Goal: Transaction & Acquisition: Purchase product/service

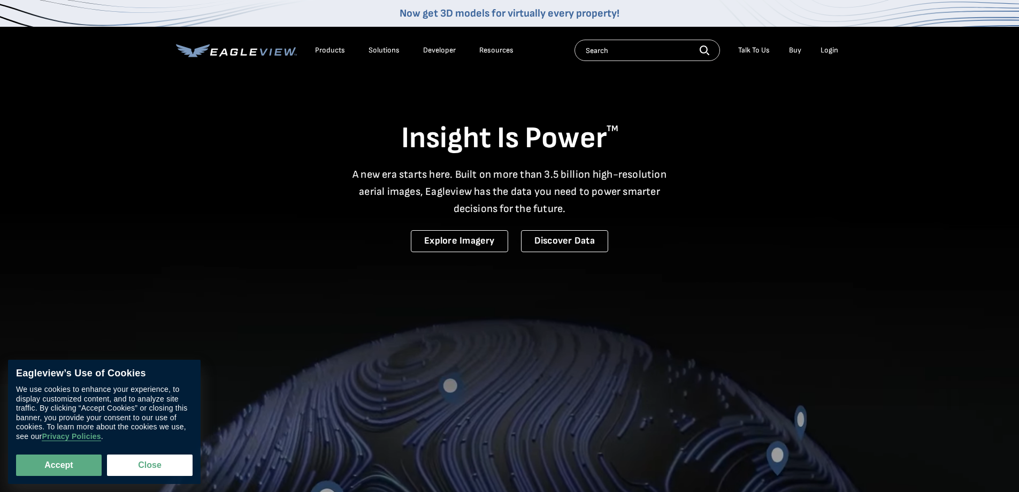
click at [831, 49] on div "Login" at bounding box center [830, 50] width 18 height 10
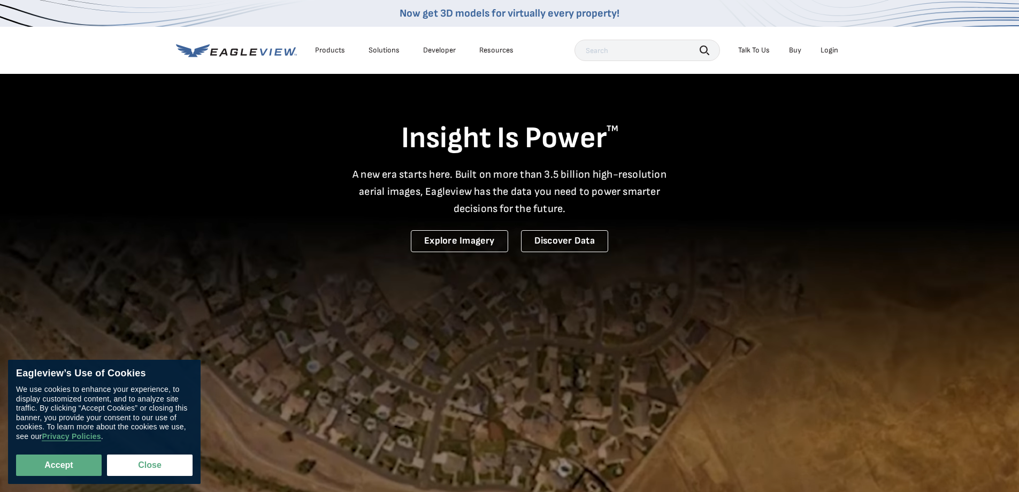
click at [830, 50] on div "Login" at bounding box center [830, 50] width 18 height 10
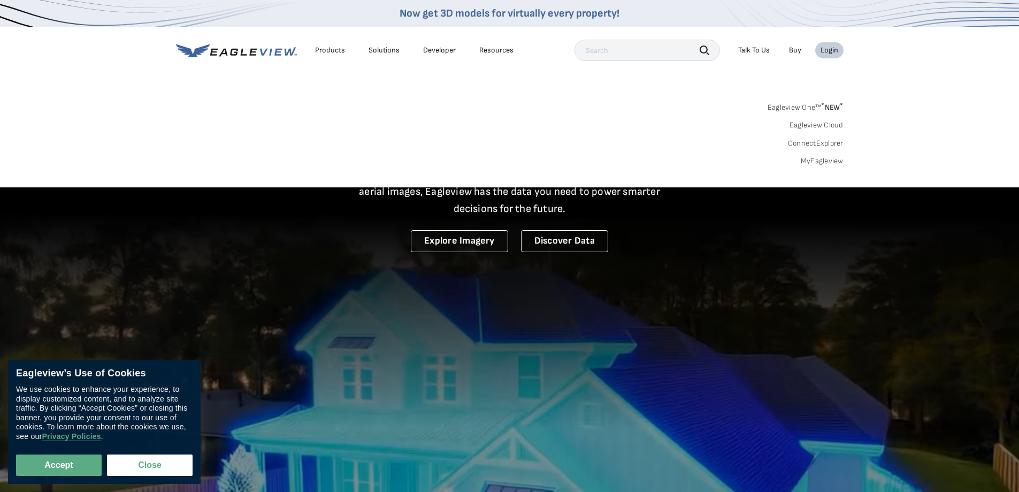
click at [829, 159] on link "MyEagleview" at bounding box center [822, 161] width 43 height 10
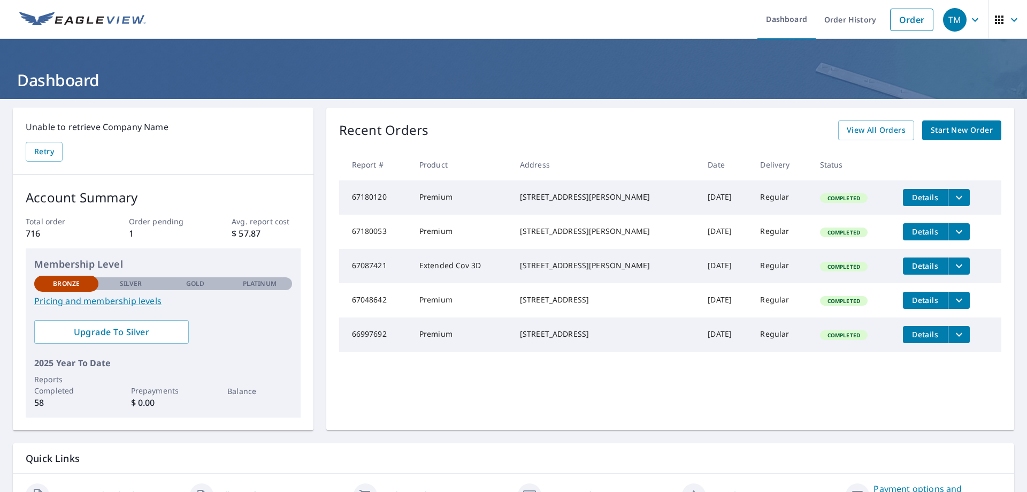
click at [972, 128] on span "Start New Order" at bounding box center [962, 130] width 62 height 13
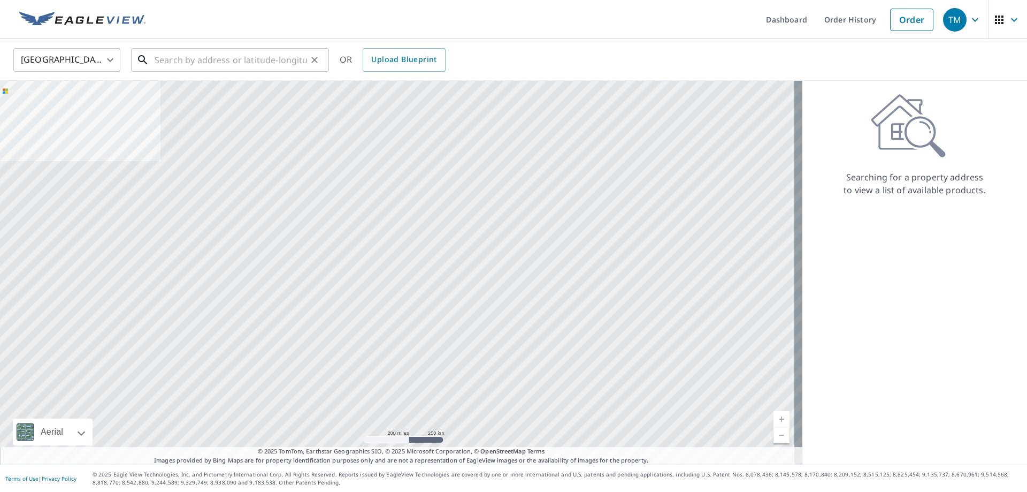
click at [182, 62] on input "text" at bounding box center [231, 60] width 152 height 30
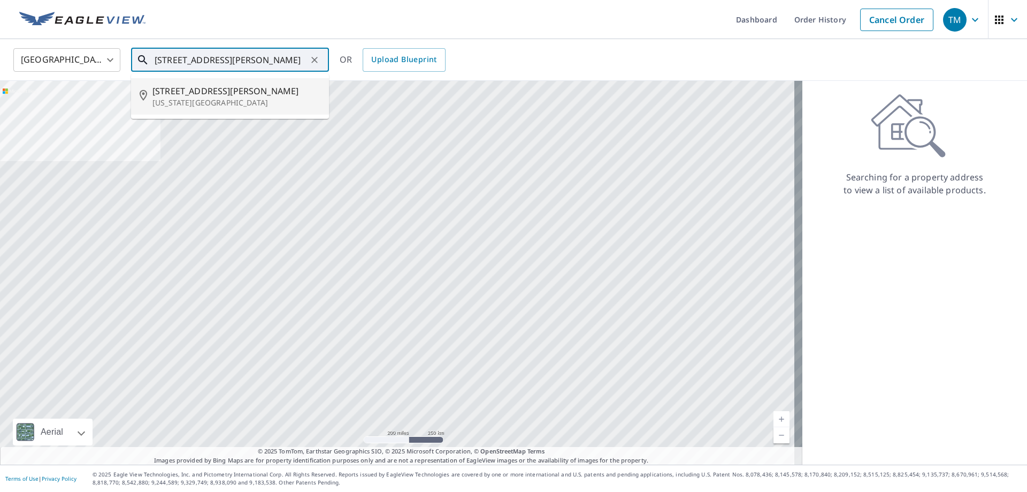
click at [212, 91] on span "850 Myers Glen Rd" at bounding box center [236, 91] width 168 height 13
type input "850 Myers Glen Rd Delaware, OH 43015"
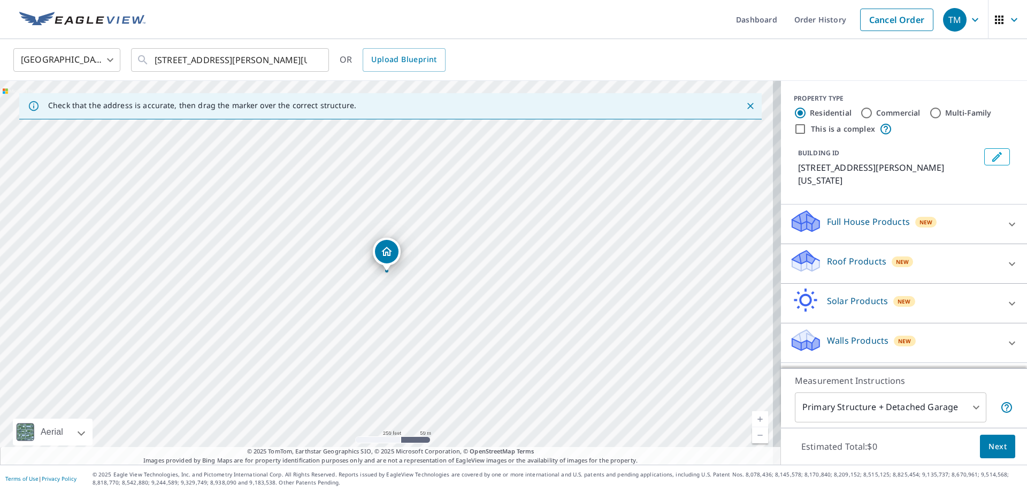
click at [859, 255] on p "Roof Products" at bounding box center [856, 261] width 59 height 13
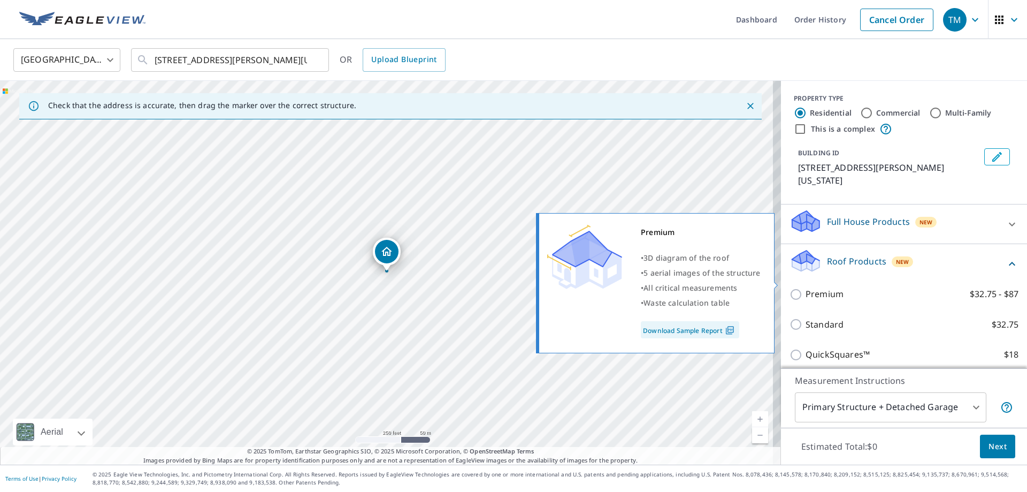
click at [790, 288] on input "Premium $32.75 - $87" at bounding box center [798, 294] width 16 height 13
checkbox input "true"
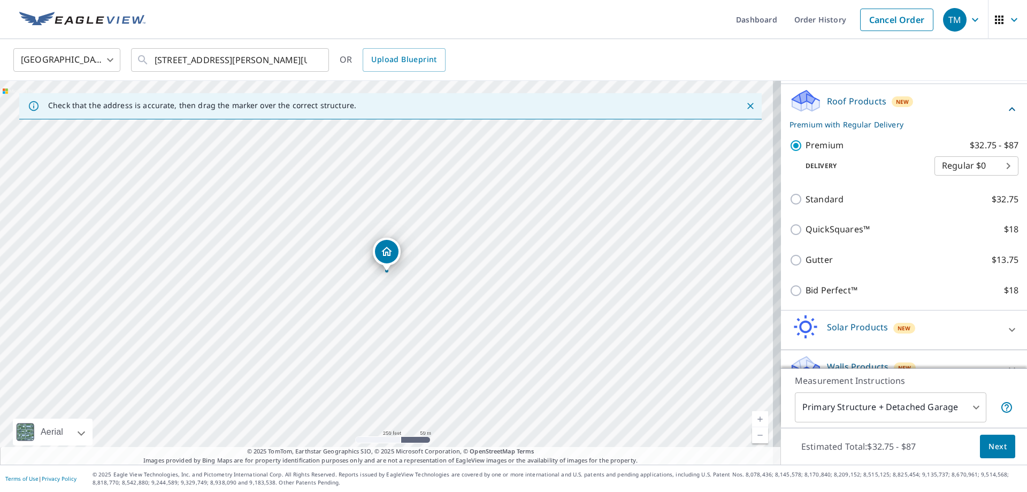
scroll to position [161, 0]
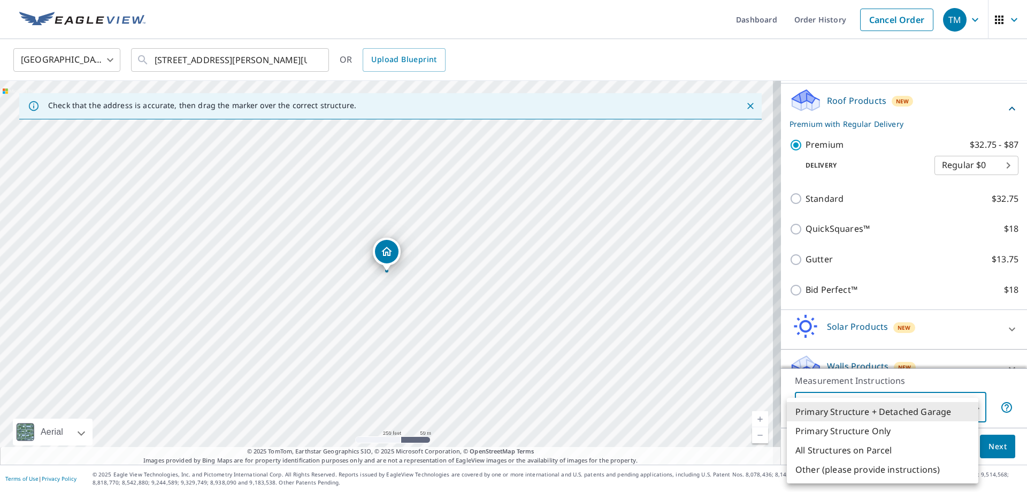
click at [970, 406] on body "TM TM Dashboard Order History Cancel Order TM United States US ​ 850 Myers Glen…" at bounding box center [513, 246] width 1027 height 492
click at [885, 427] on li "Primary Structure Only" at bounding box center [883, 430] width 192 height 19
type input "2"
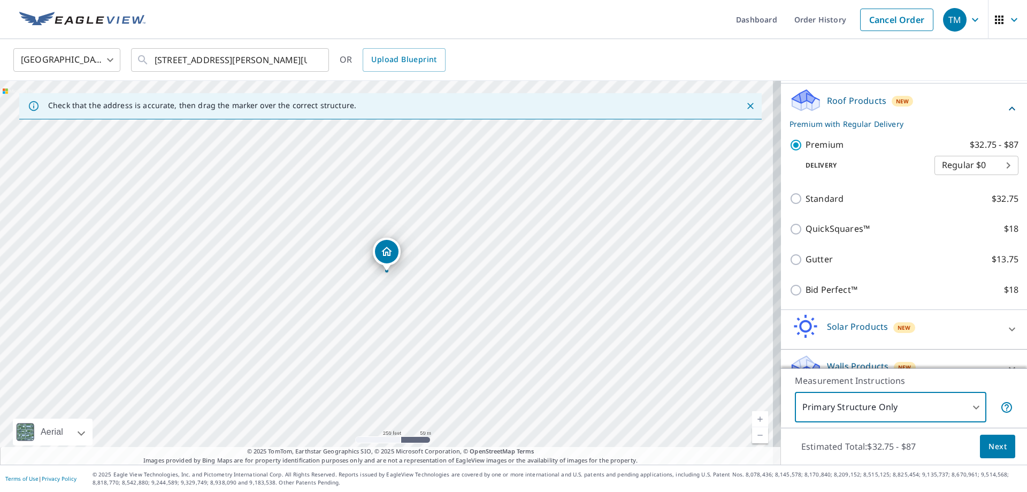
click at [992, 445] on span "Next" at bounding box center [998, 446] width 18 height 13
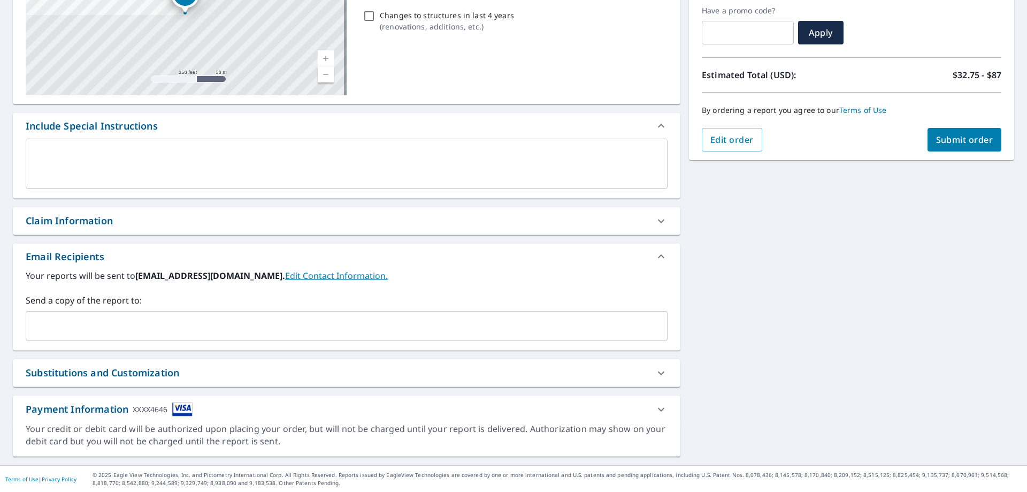
scroll to position [182, 0]
click at [140, 367] on div "Substitutions and Customization" at bounding box center [103, 372] width 154 height 14
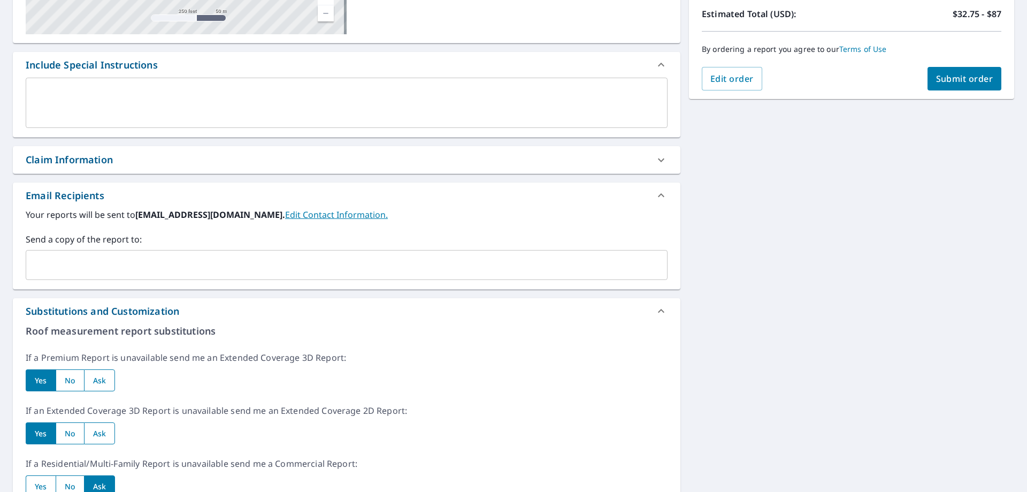
scroll to position [289, 0]
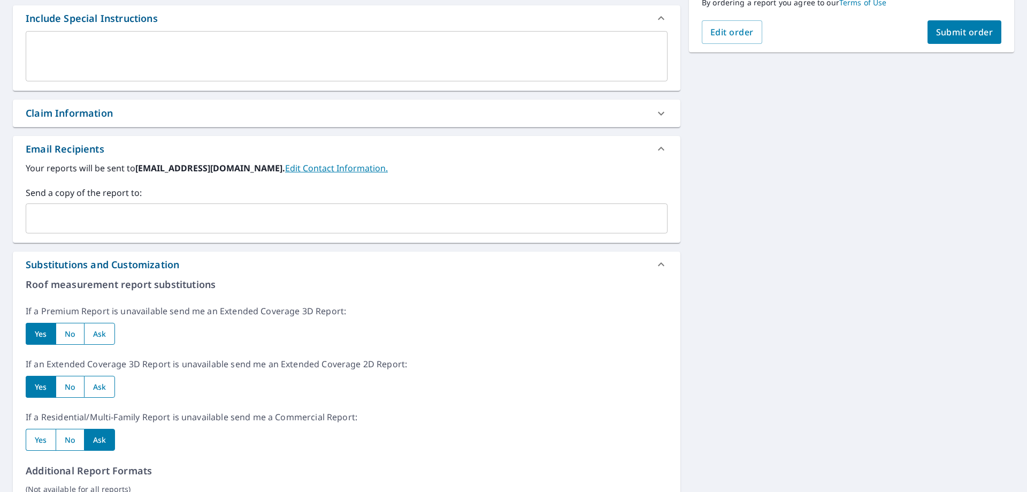
drag, startPoint x: 106, startPoint y: 334, endPoint x: 110, endPoint y: 373, distance: 39.3
click at [106, 334] on input "radio" at bounding box center [100, 334] width 32 height 22
radio input "true"
click at [106, 388] on input "radio" at bounding box center [100, 387] width 32 height 22
radio input "true"
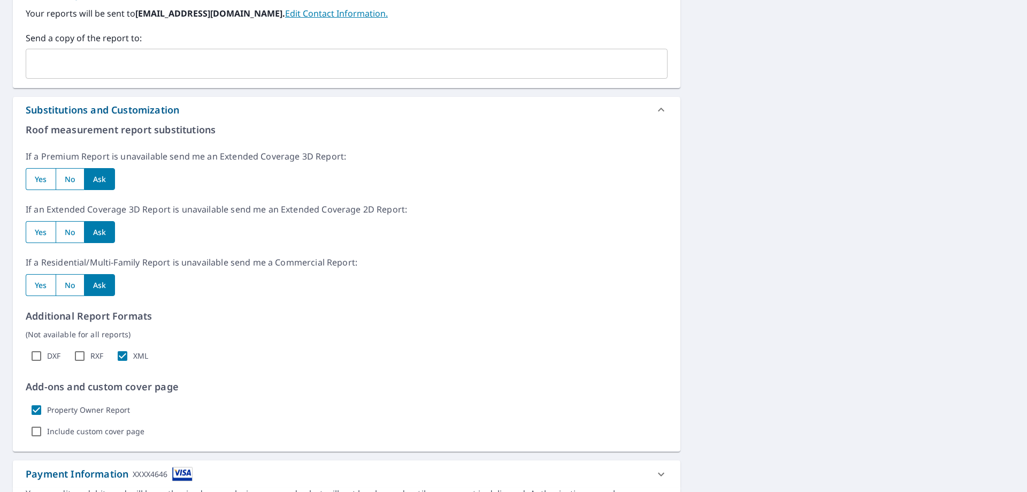
scroll to position [509, 0]
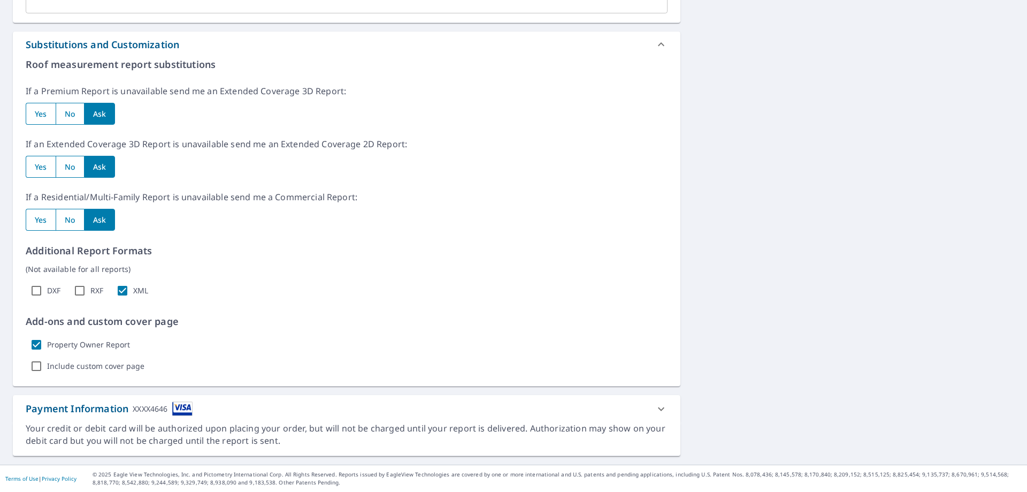
click at [37, 342] on input "Property Owner Report" at bounding box center [36, 344] width 21 height 21
checkbox input "false"
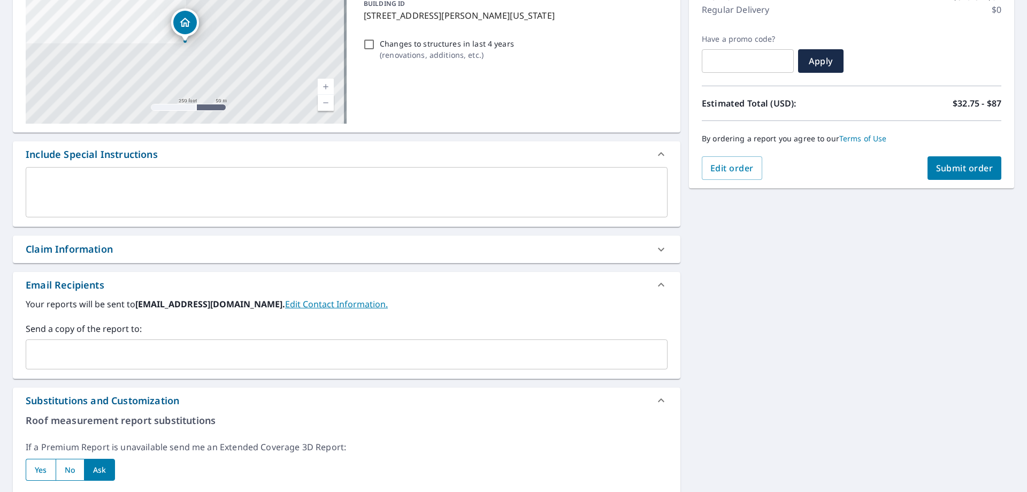
scroll to position [54, 0]
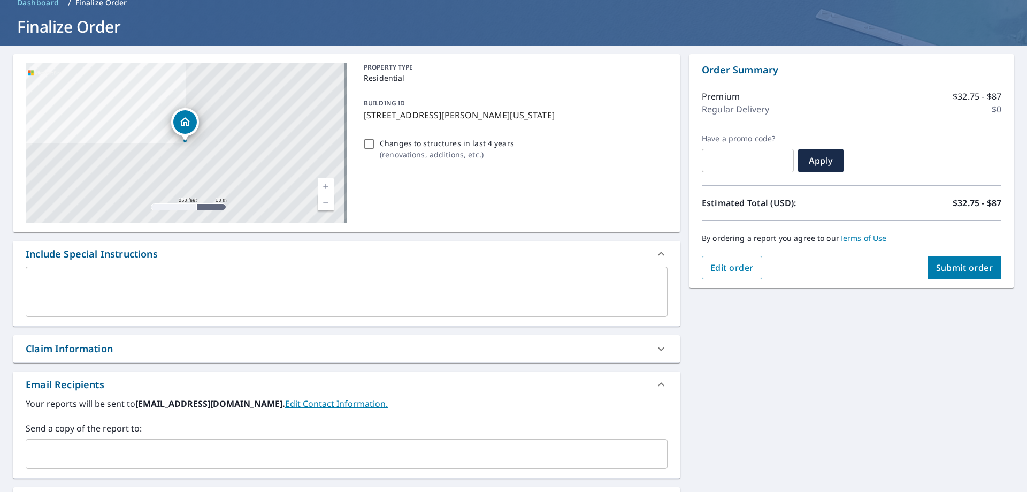
click at [966, 270] on span "Submit order" at bounding box center [964, 268] width 57 height 12
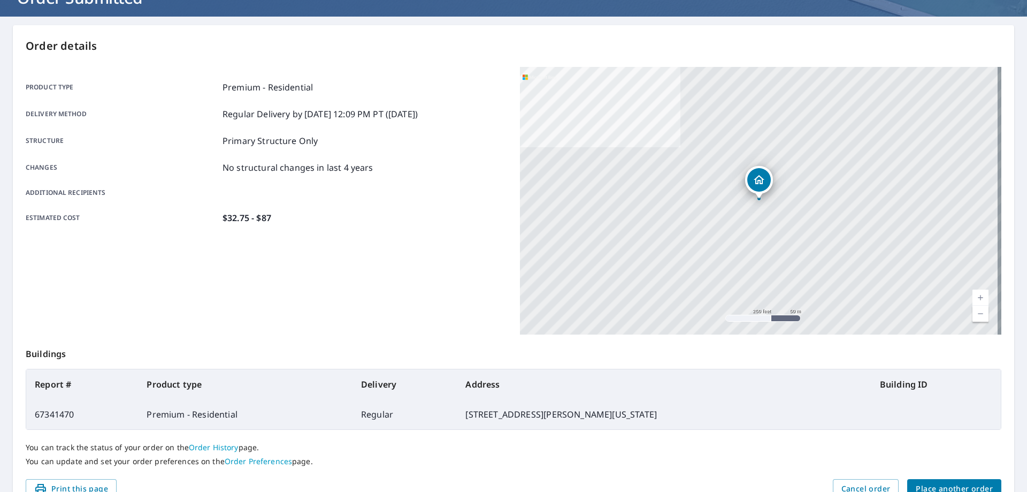
scroll to position [138, 0]
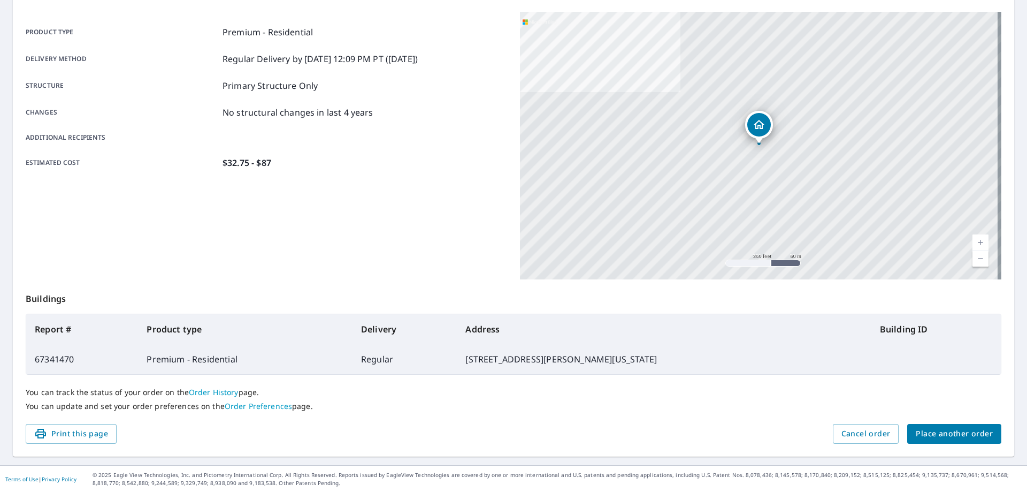
click at [947, 432] on span "Place another order" at bounding box center [954, 433] width 77 height 13
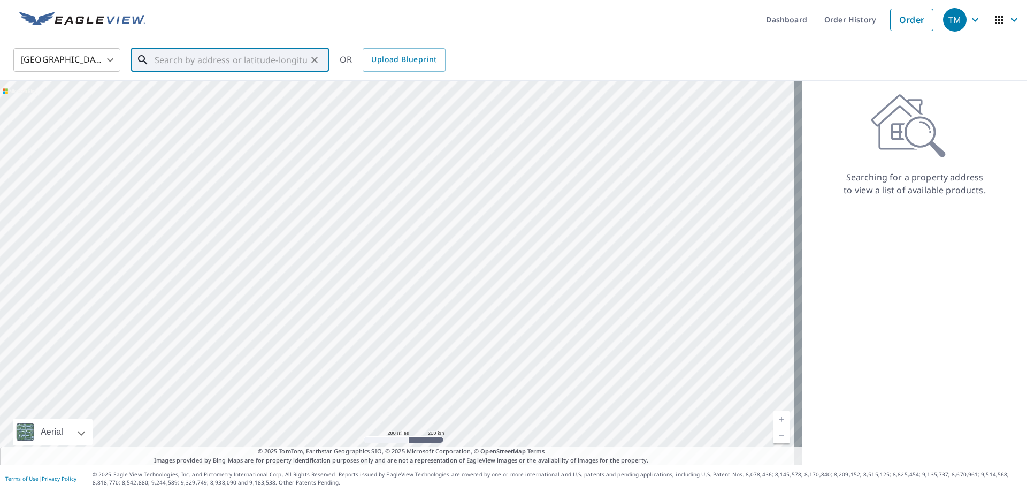
click at [164, 59] on input "text" at bounding box center [231, 60] width 152 height 30
click at [194, 95] on span "10300 Covan Dr" at bounding box center [236, 91] width 168 height 13
type input "10300 Covan Dr Westerville, OH 43082"
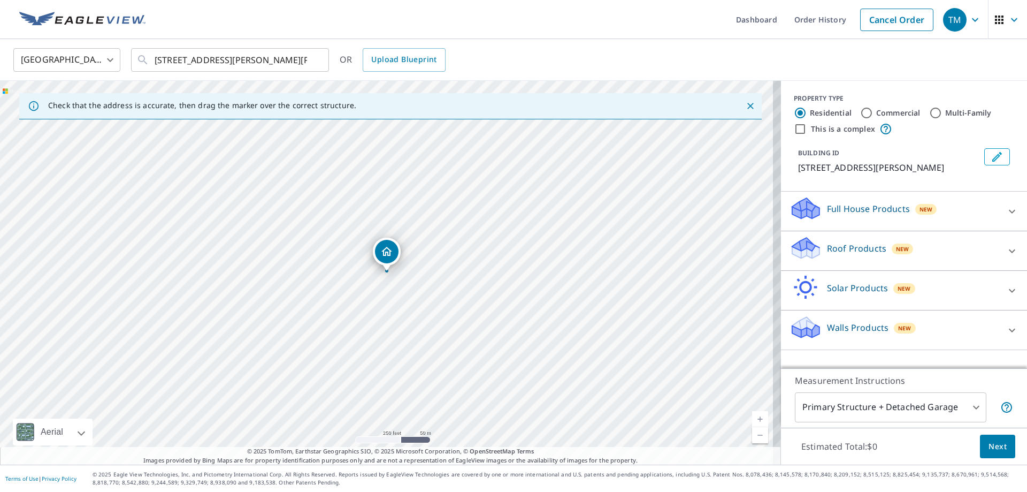
click at [840, 246] on p "Roof Products" at bounding box center [856, 248] width 59 height 13
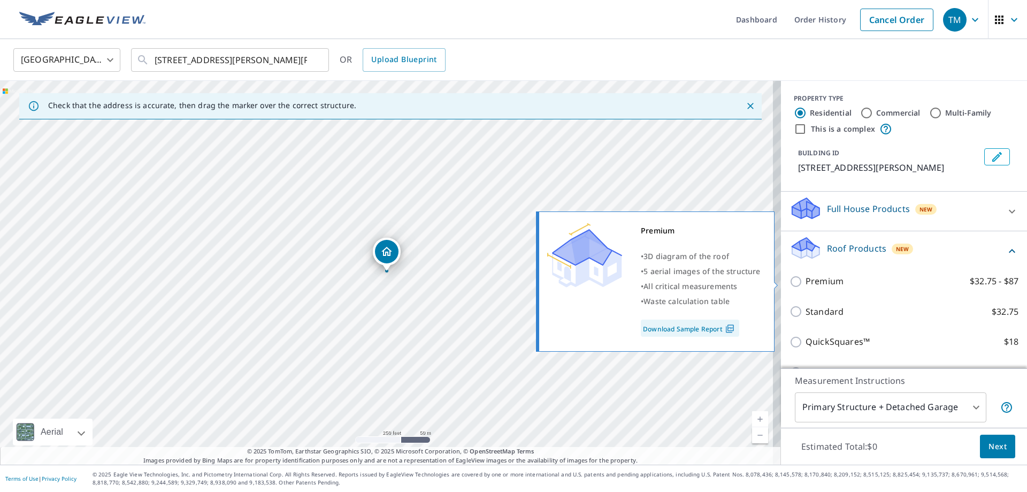
click at [790, 279] on input "Premium $32.75 - $87" at bounding box center [798, 281] width 16 height 13
checkbox input "true"
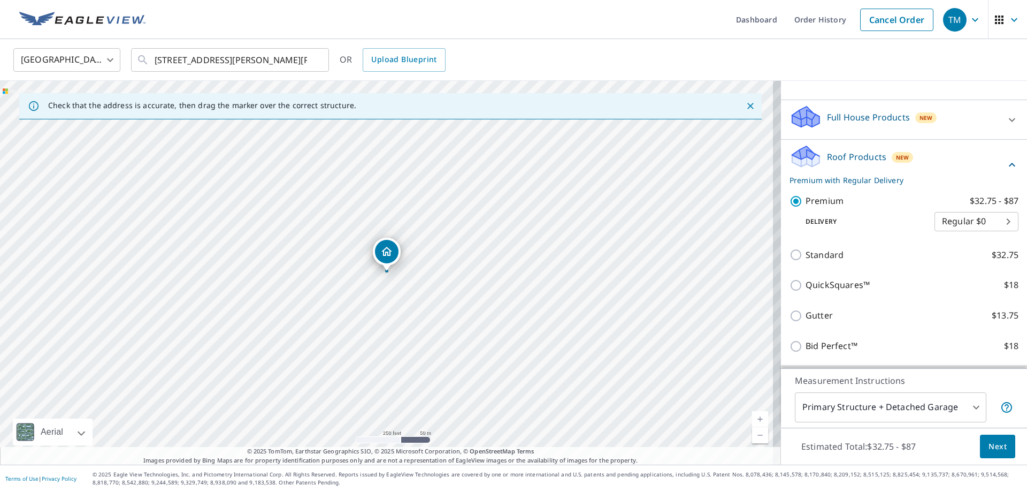
scroll to position [161, 0]
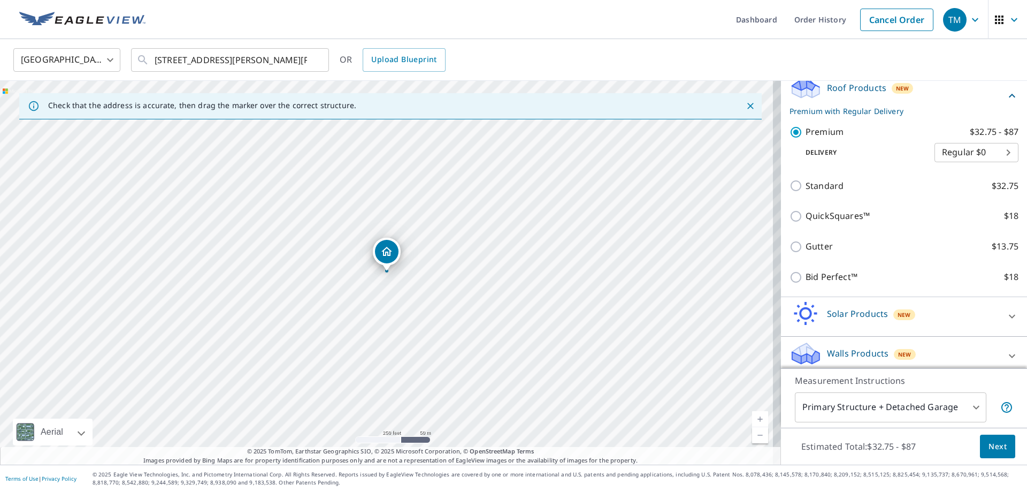
click at [970, 407] on body "TM TM Dashboard Order History Cancel Order TM United States US ​ 10300 Covan Dr…" at bounding box center [513, 246] width 1027 height 492
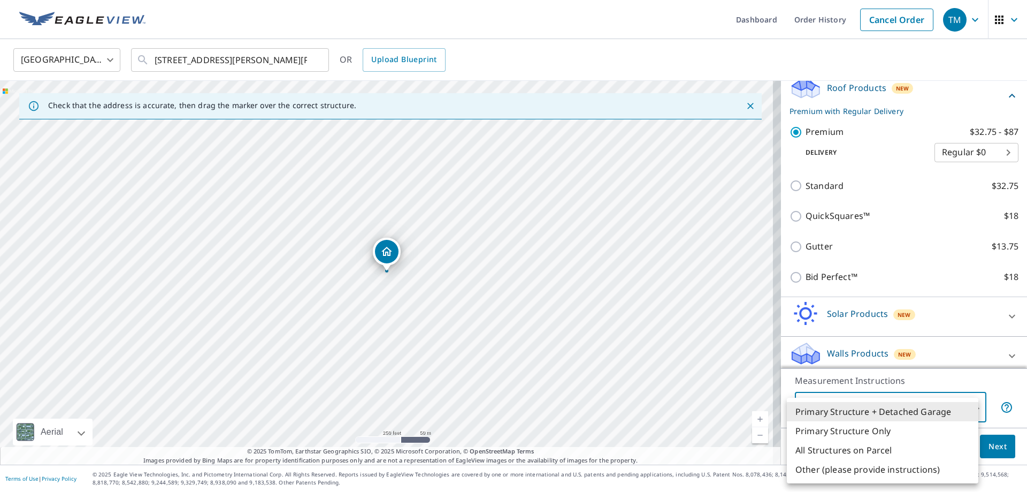
click at [891, 429] on li "Primary Structure Only" at bounding box center [883, 430] width 192 height 19
type input "2"
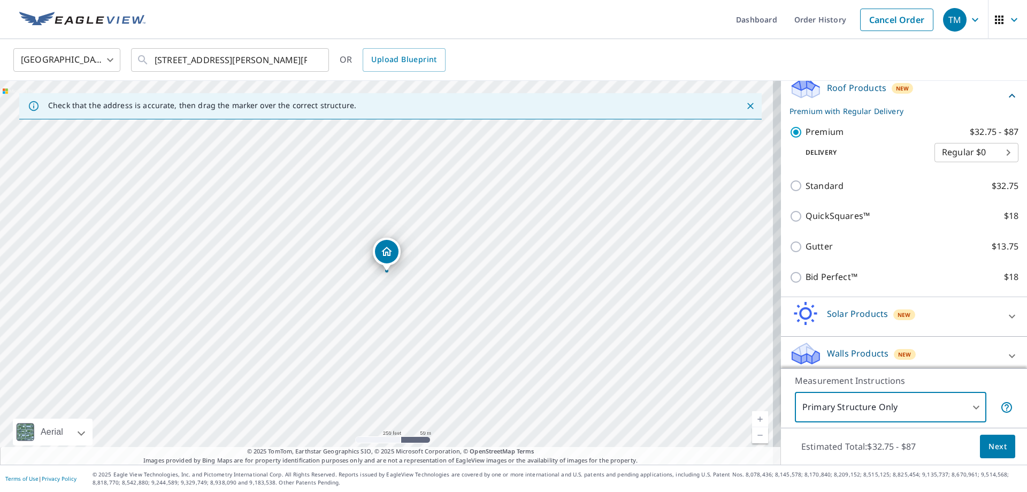
click at [994, 445] on span "Next" at bounding box center [998, 446] width 18 height 13
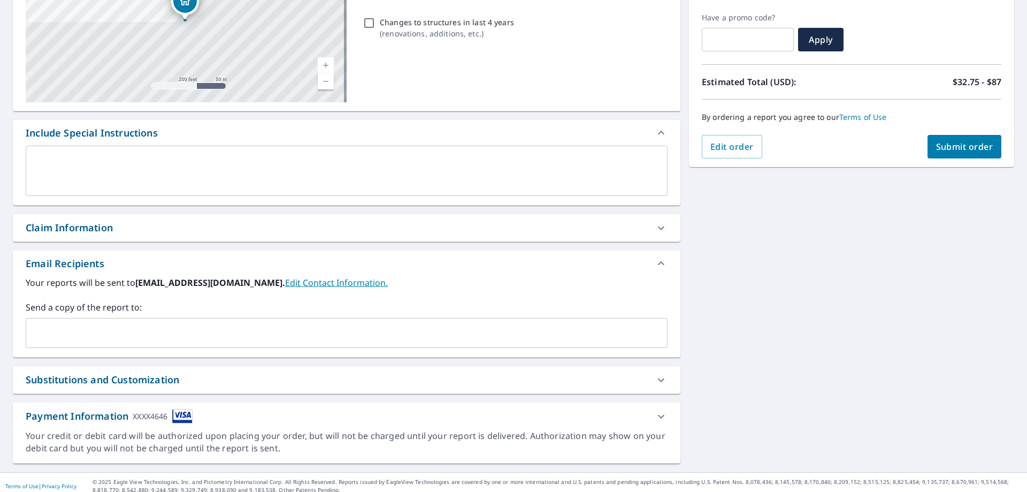
scroll to position [182, 0]
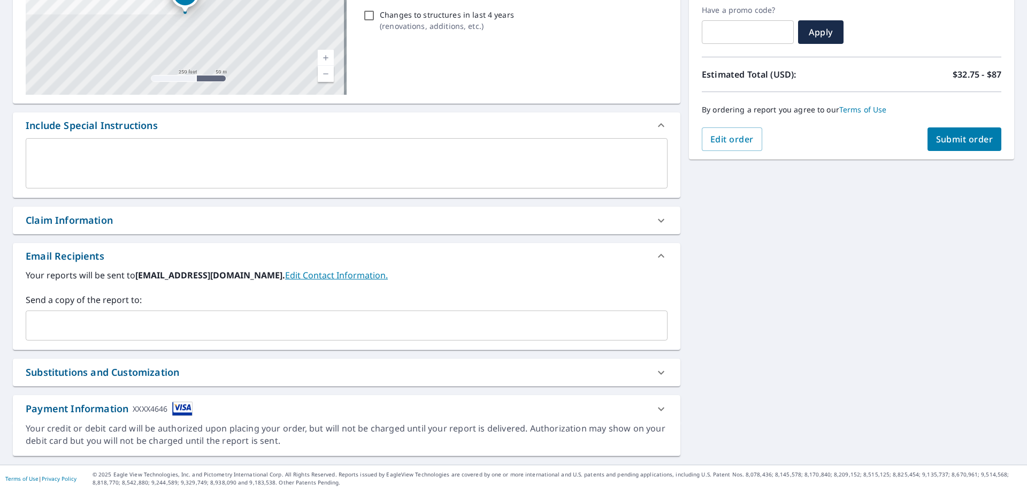
click at [655, 376] on icon at bounding box center [661, 372] width 13 height 13
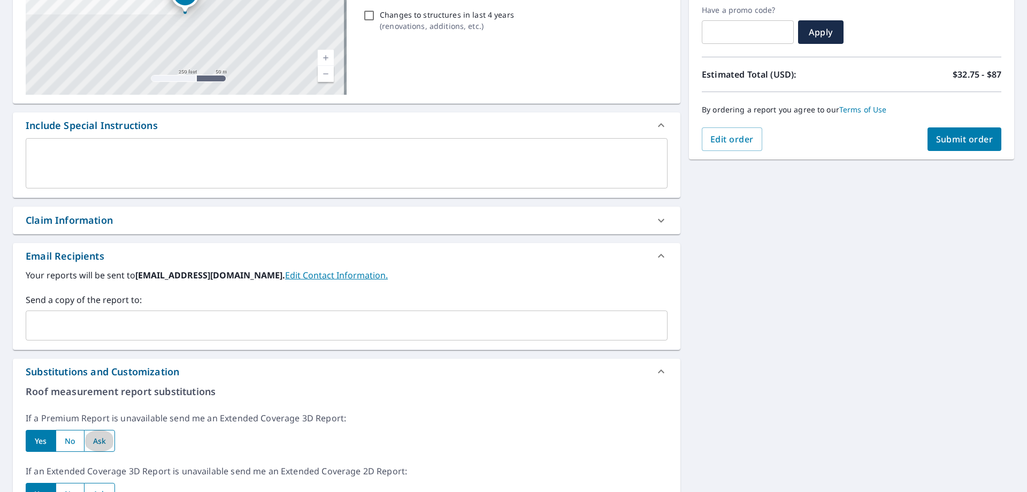
click at [100, 436] on input "radio" at bounding box center [100, 441] width 32 height 22
radio input "true"
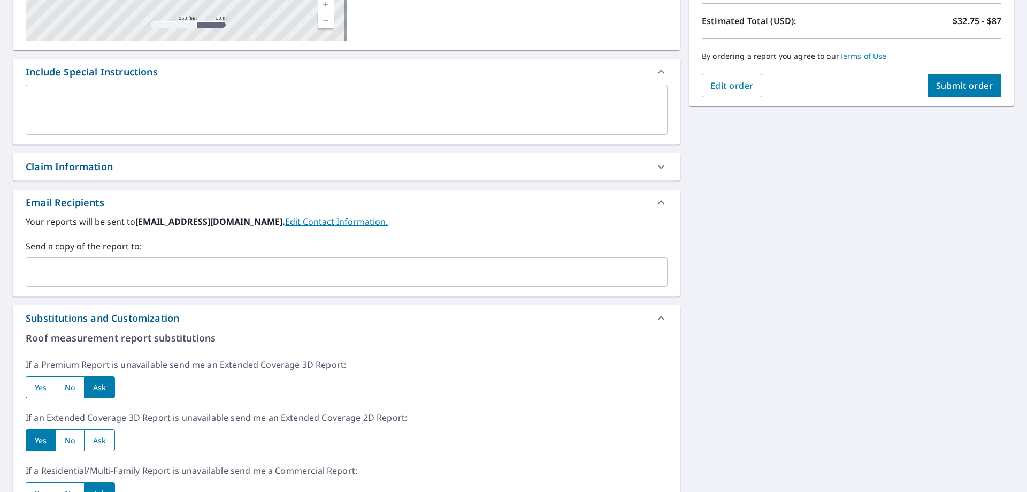
click at [105, 435] on input "radio" at bounding box center [100, 440] width 32 height 22
radio input "true"
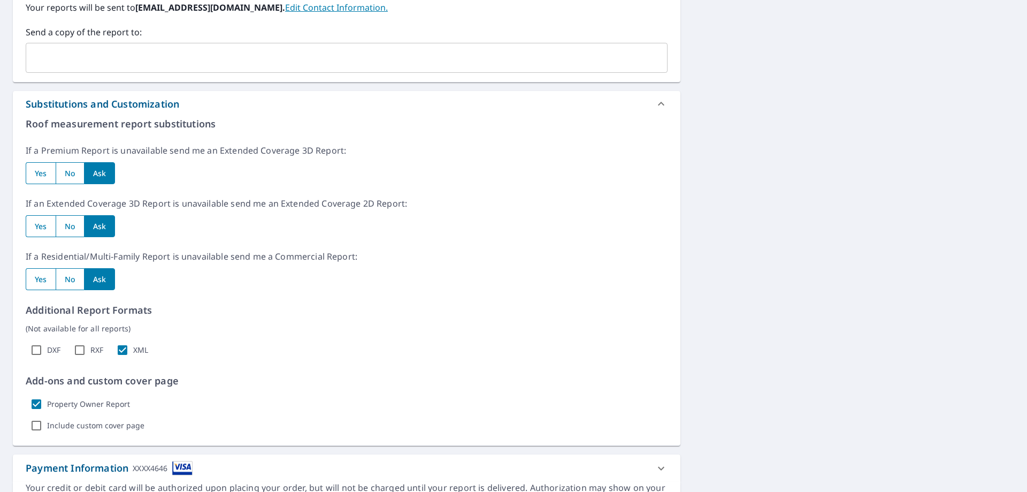
click at [34, 405] on input "Property Owner Report" at bounding box center [36, 403] width 21 height 21
checkbox input "false"
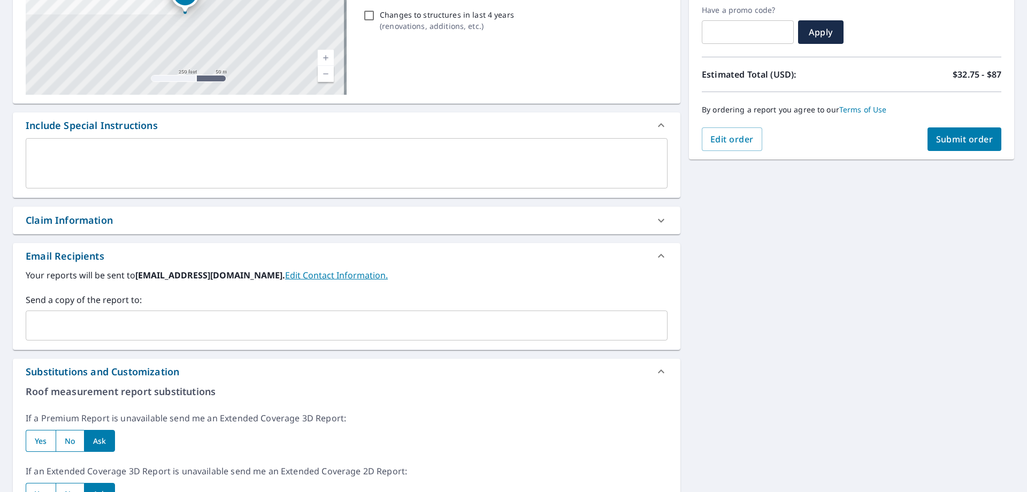
scroll to position [21, 0]
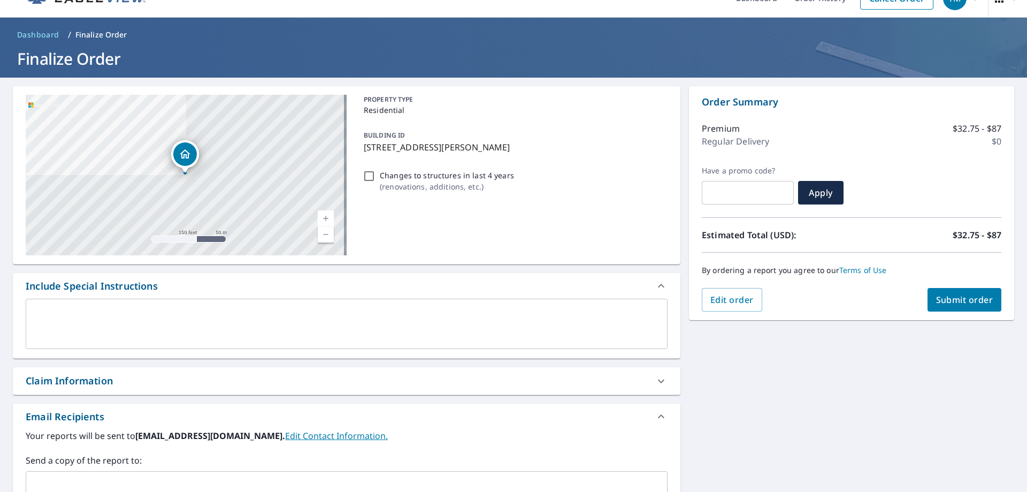
click at [964, 301] on span "Submit order" at bounding box center [964, 300] width 57 height 12
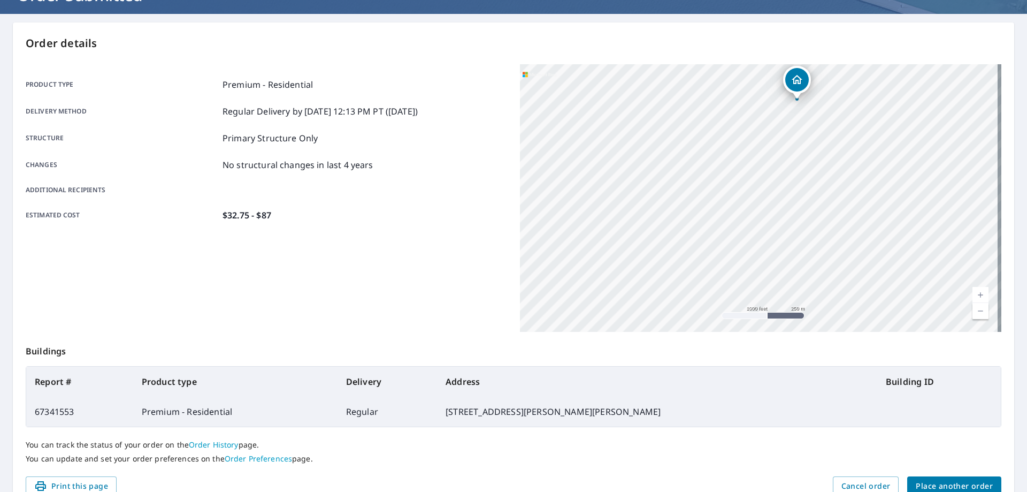
scroll to position [138, 0]
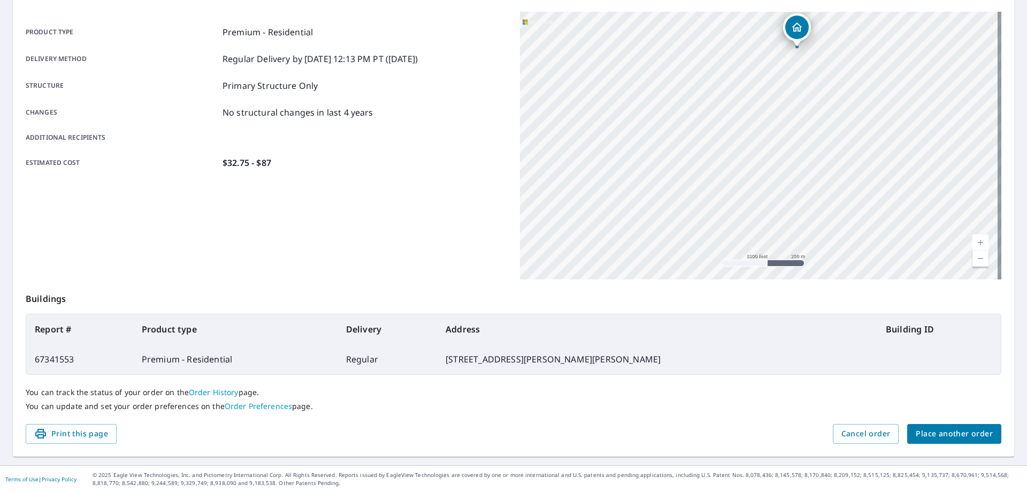
click at [946, 433] on span "Place another order" at bounding box center [954, 433] width 77 height 13
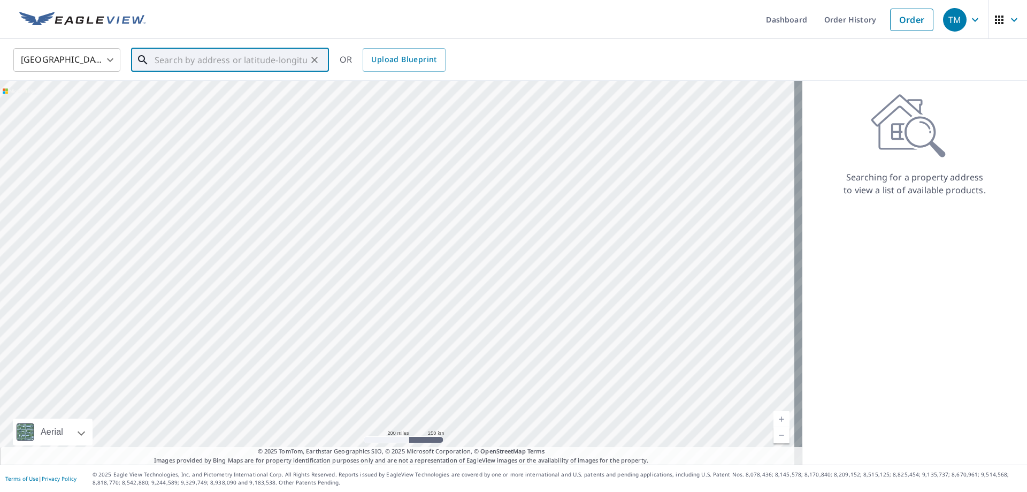
click at [196, 63] on input "text" at bounding box center [231, 60] width 152 height 30
click at [217, 86] on span "161 Sterling Glen Dr" at bounding box center [236, 91] width 168 height 13
type input "161 Sterling Glen Dr Westerville, OH 43081"
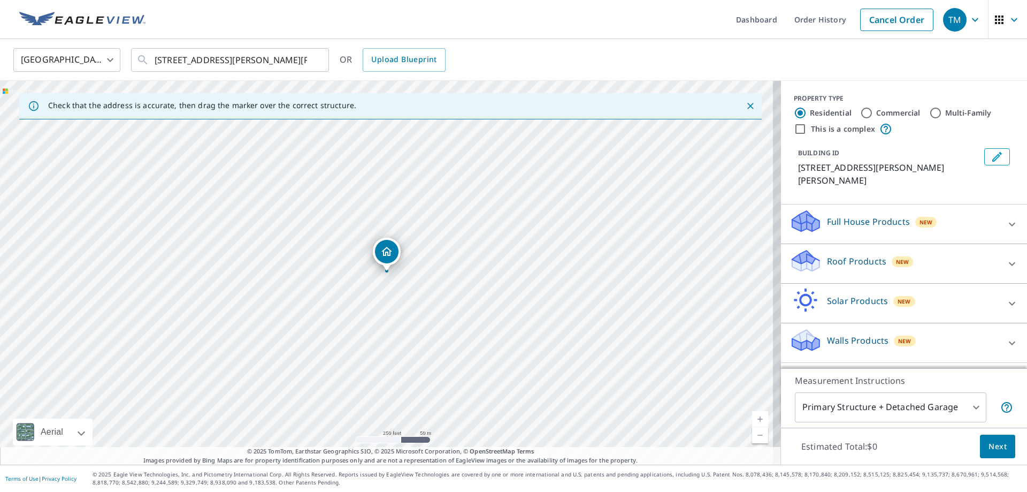
click at [850, 255] on p "Roof Products" at bounding box center [856, 261] width 59 height 13
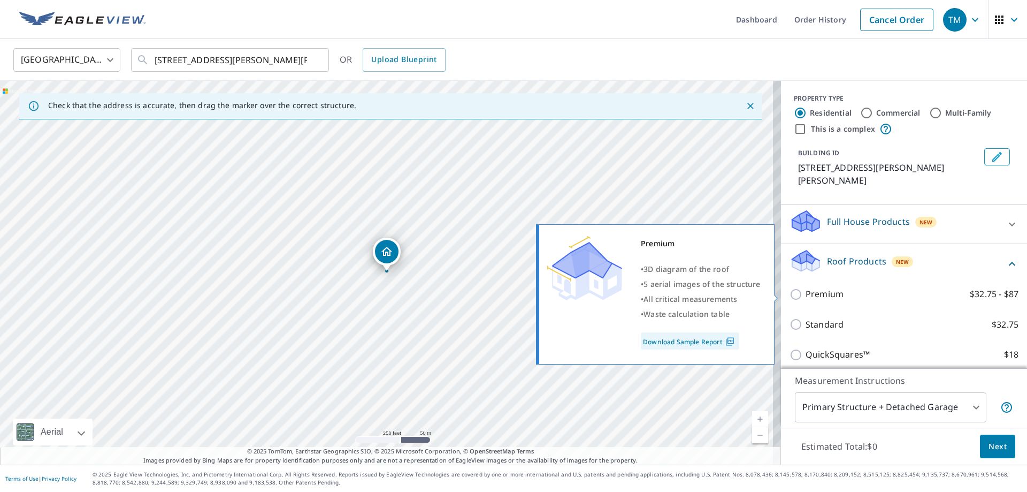
click at [790, 292] on input "Premium $32.75 - $87" at bounding box center [798, 294] width 16 height 13
checkbox input "true"
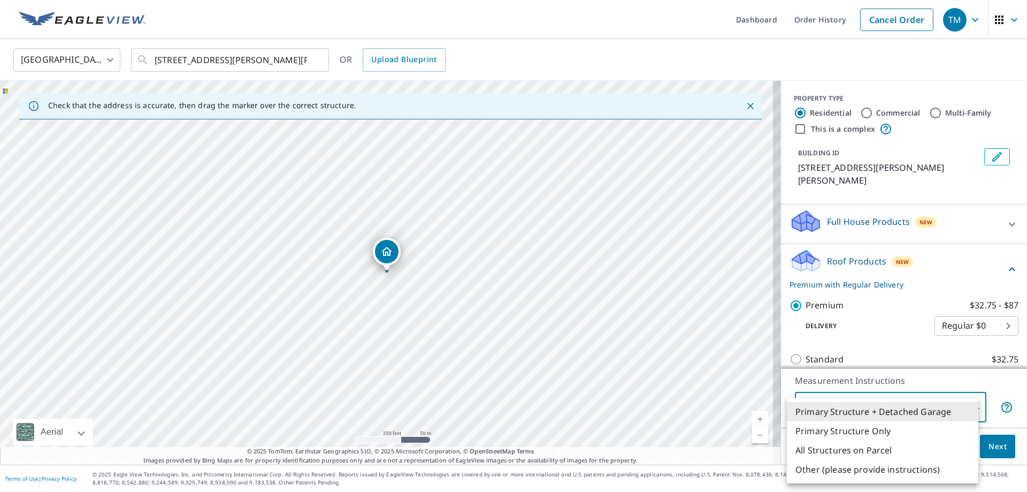
click at [970, 405] on body "TM TM Dashboard Order History Cancel Order TM United States US ​ 161 Sterling G…" at bounding box center [513, 246] width 1027 height 492
click at [879, 429] on li "Primary Structure Only" at bounding box center [883, 430] width 192 height 19
type input "2"
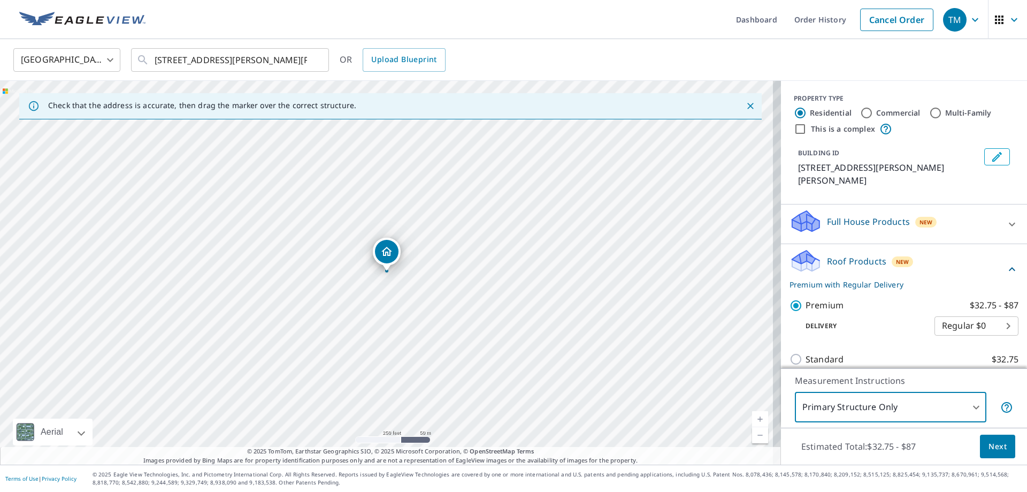
click at [995, 447] on span "Next" at bounding box center [998, 446] width 18 height 13
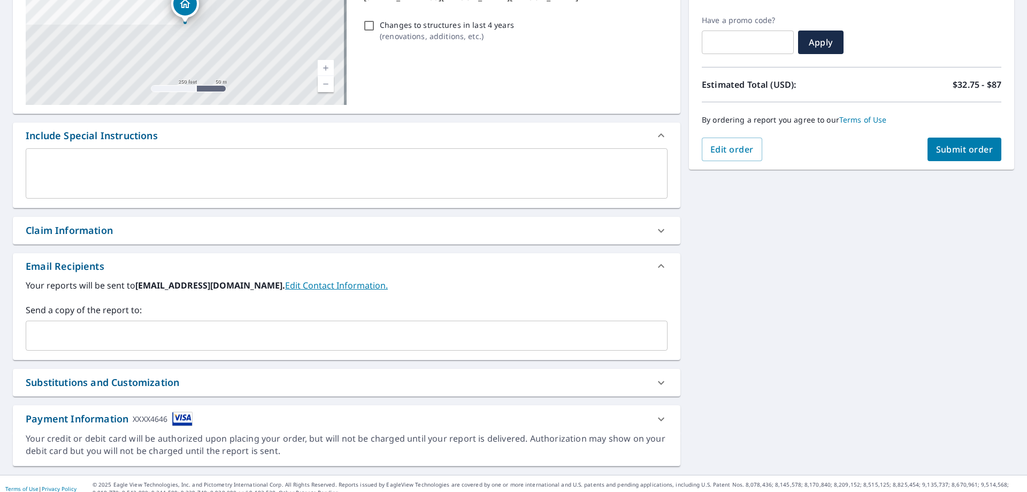
scroll to position [182, 0]
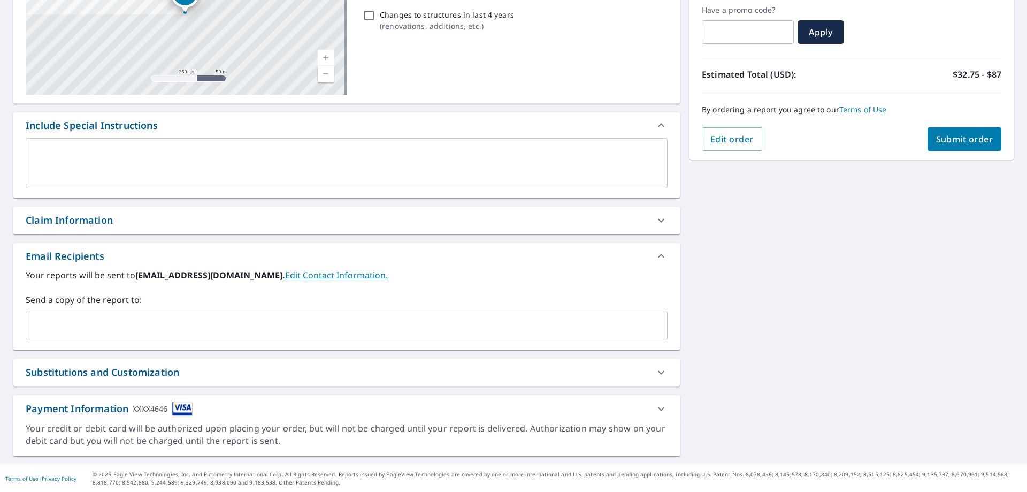
click at [165, 368] on div "Substitutions and Customization" at bounding box center [103, 372] width 154 height 14
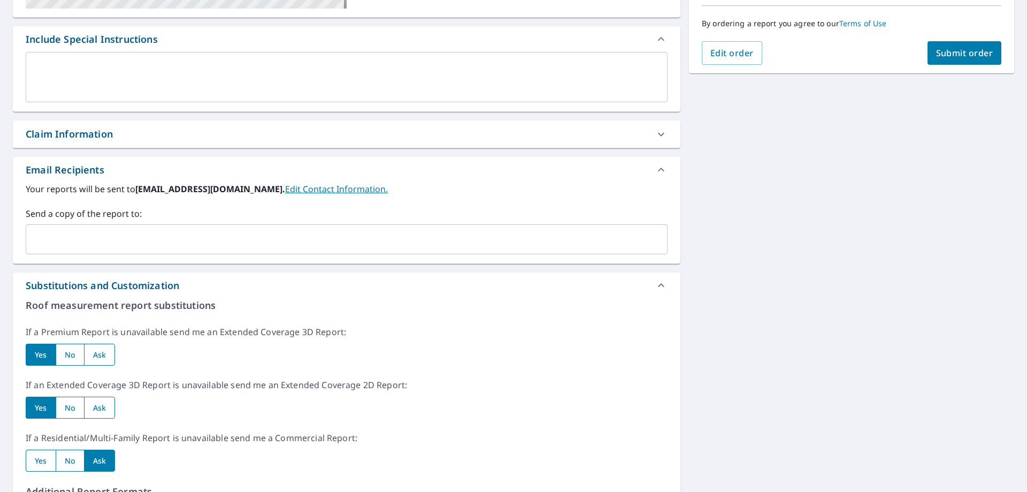
scroll to position [342, 0]
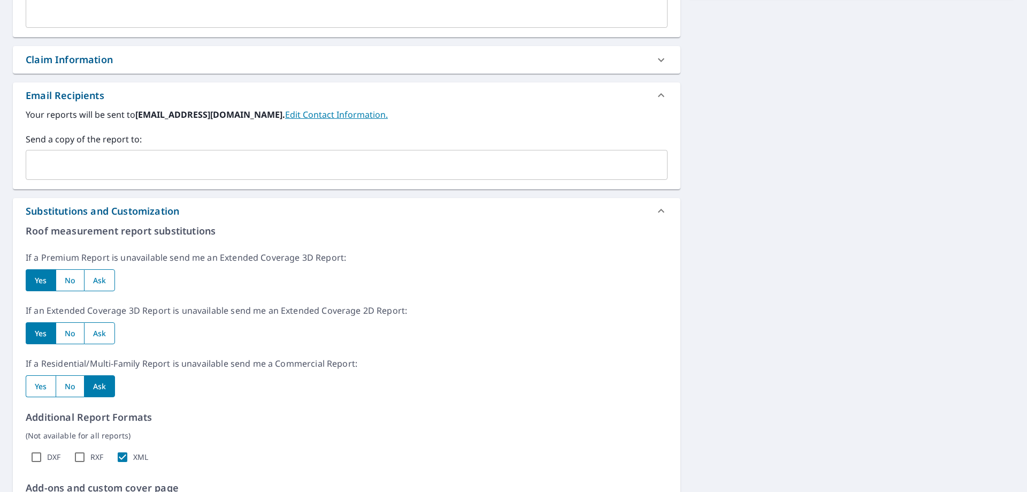
drag, startPoint x: 98, startPoint y: 276, endPoint x: 103, endPoint y: 291, distance: 15.7
click at [98, 276] on input "radio" at bounding box center [100, 280] width 32 height 22
radio input "true"
click at [103, 334] on input "radio" at bounding box center [100, 333] width 32 height 22
radio input "true"
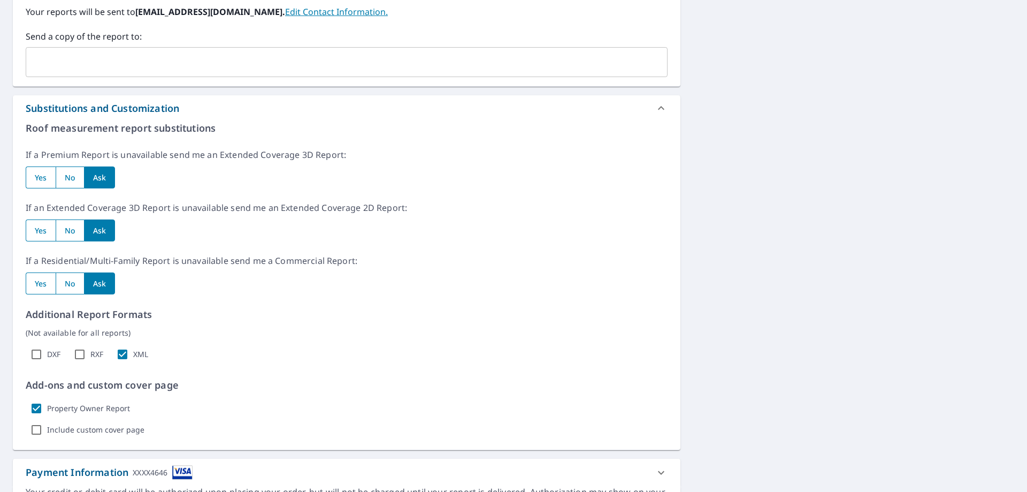
scroll to position [503, 0]
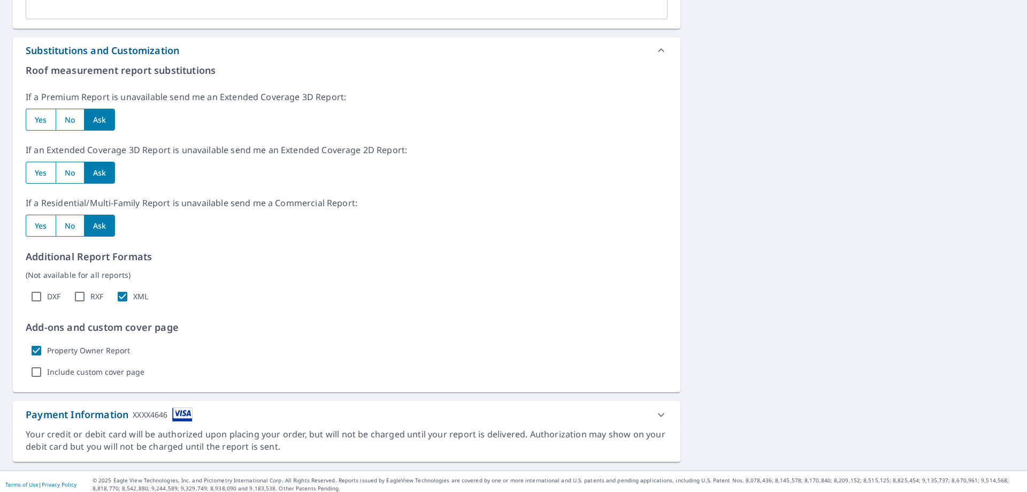
click at [40, 350] on input "Property Owner Report" at bounding box center [36, 350] width 21 height 21
checkbox input "false"
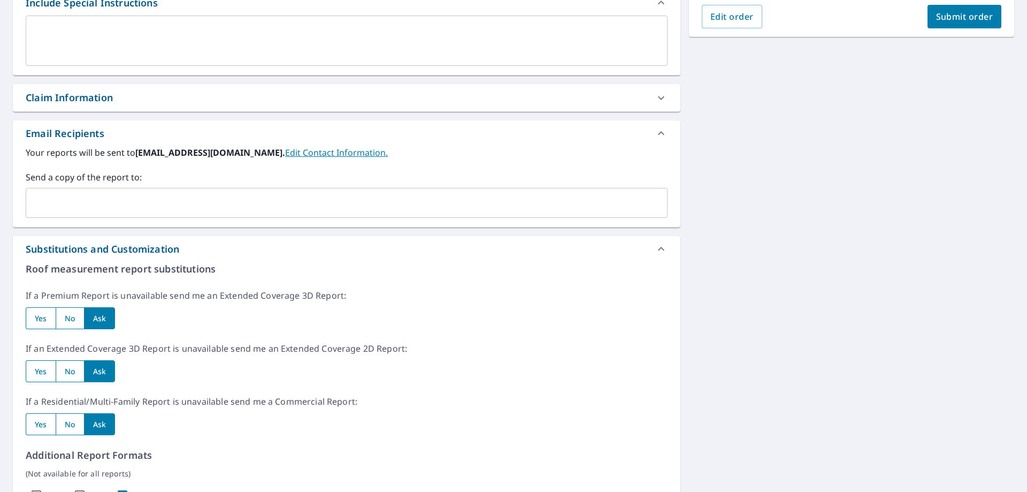
scroll to position [241, 0]
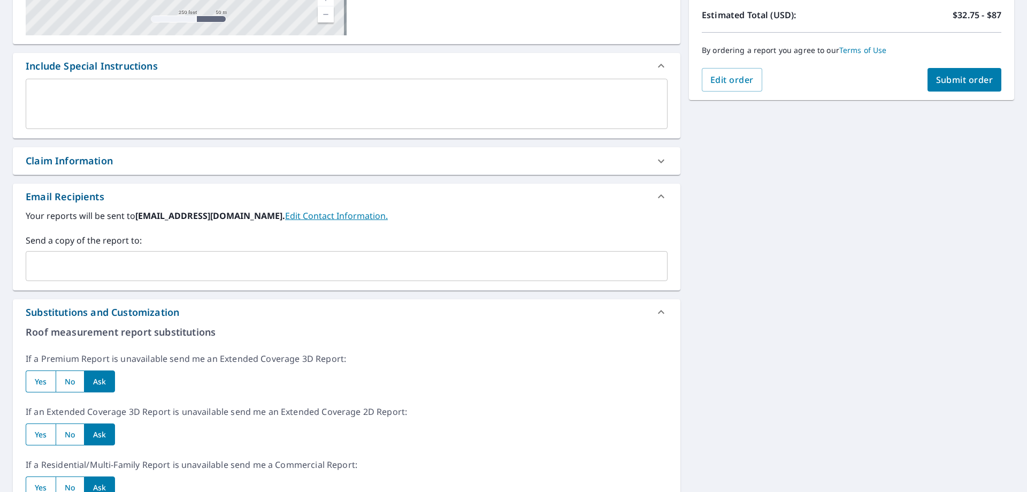
click at [970, 79] on span "Submit order" at bounding box center [964, 80] width 57 height 12
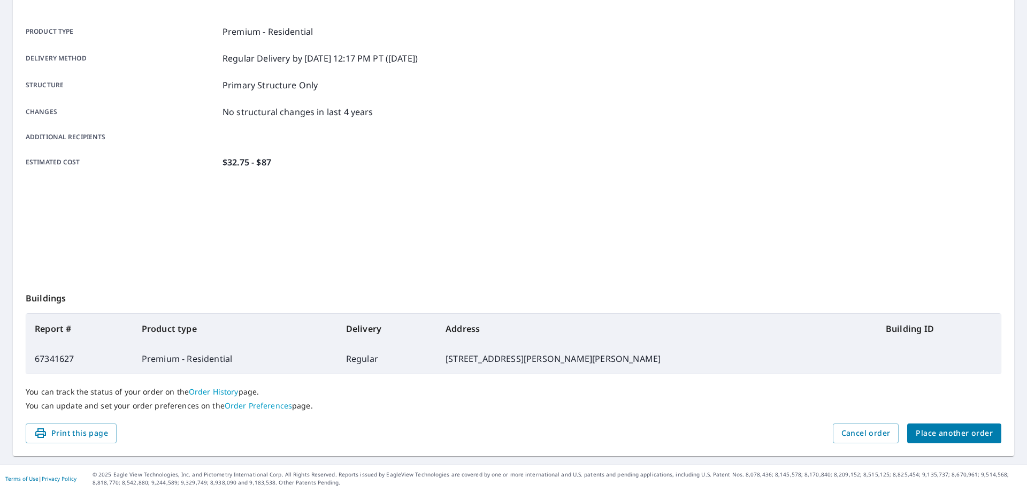
scroll to position [138, 0]
